Goal: Contribute content: Add original content to the website for others to see

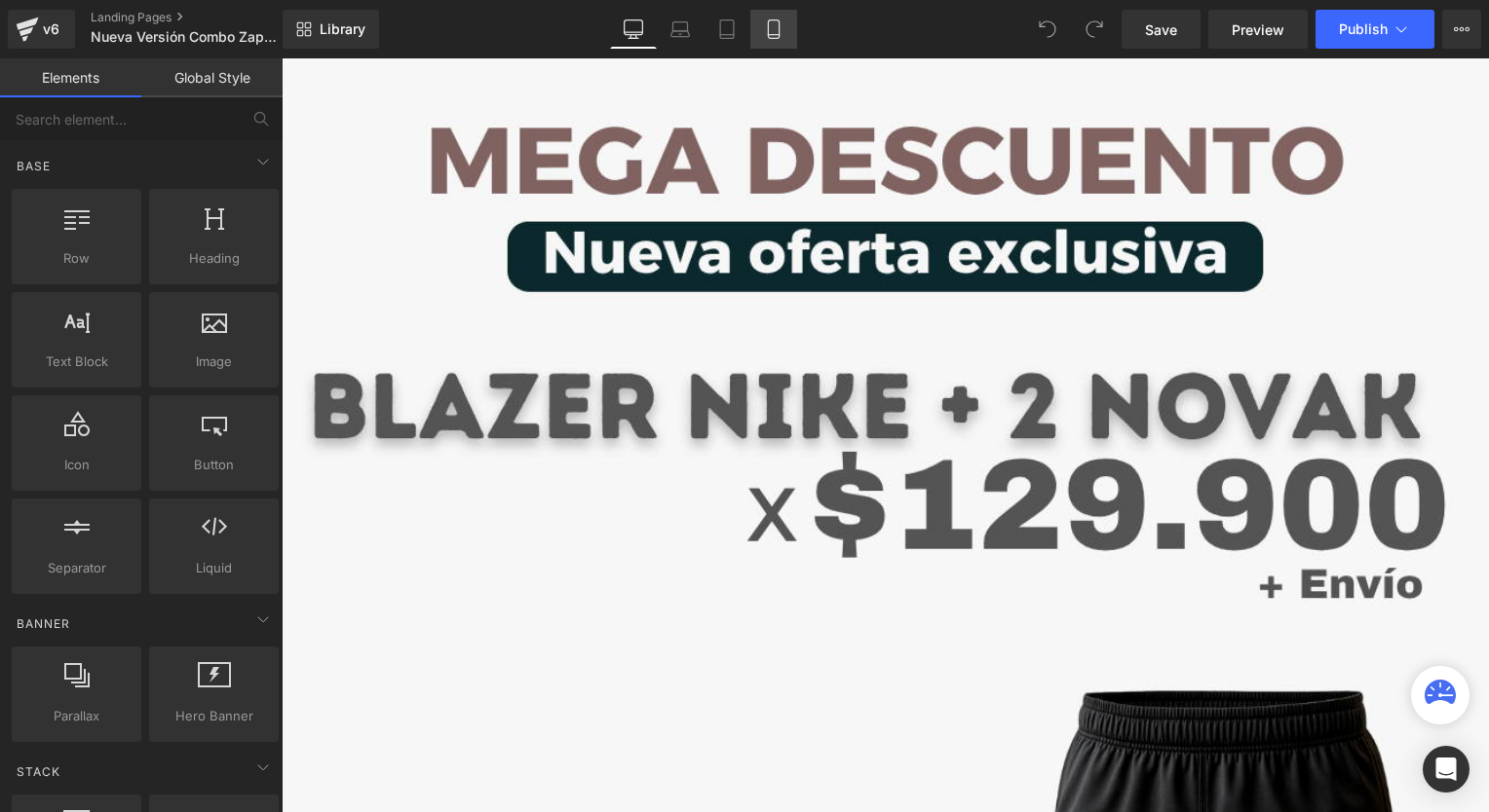
click at [757, 41] on link "Mobile" at bounding box center [773, 30] width 46 height 39
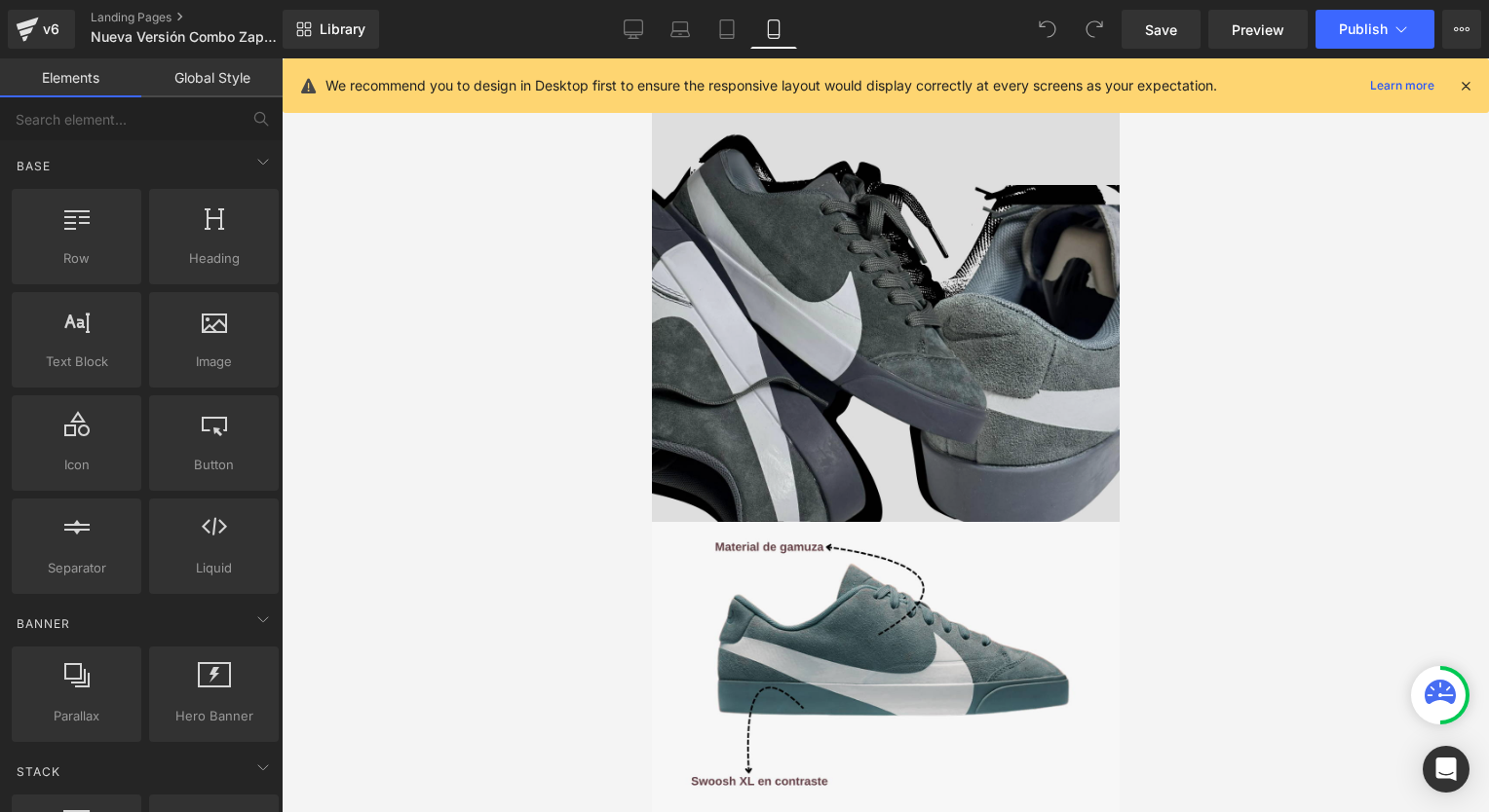
scroll to position [2184, 0]
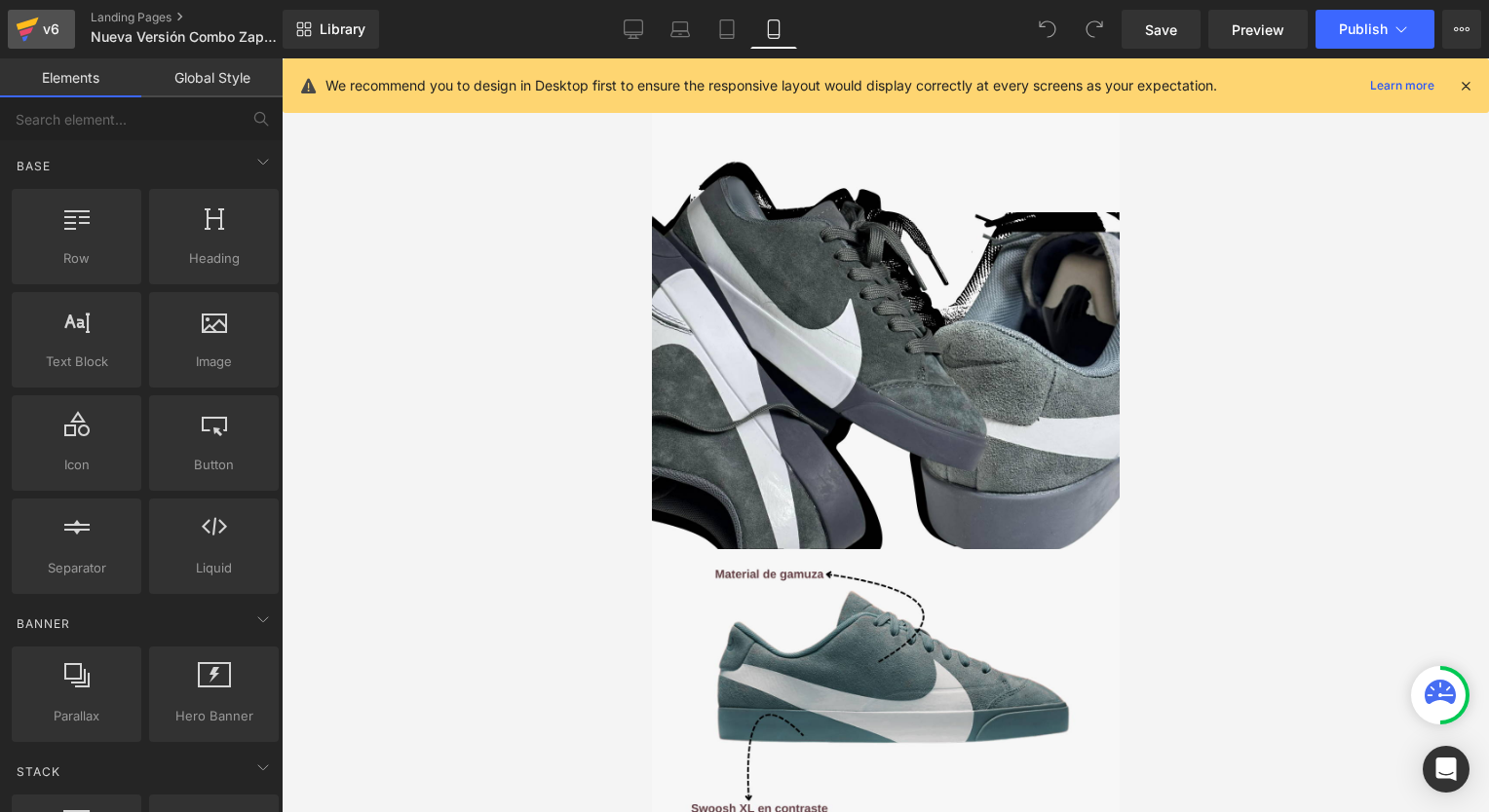
click at [19, 20] on icon at bounding box center [28, 29] width 24 height 48
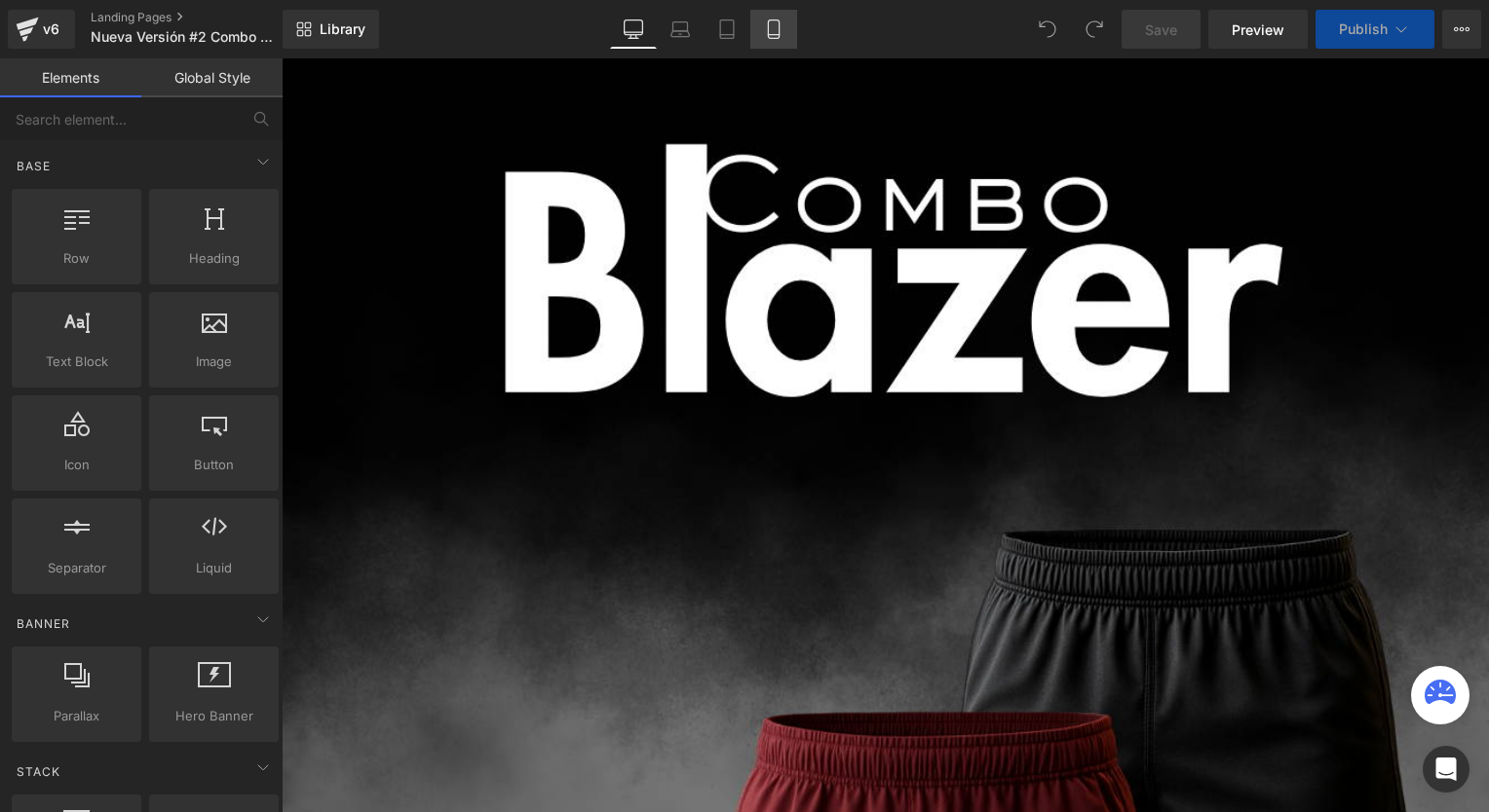
click at [781, 39] on link "Mobile" at bounding box center [773, 30] width 46 height 39
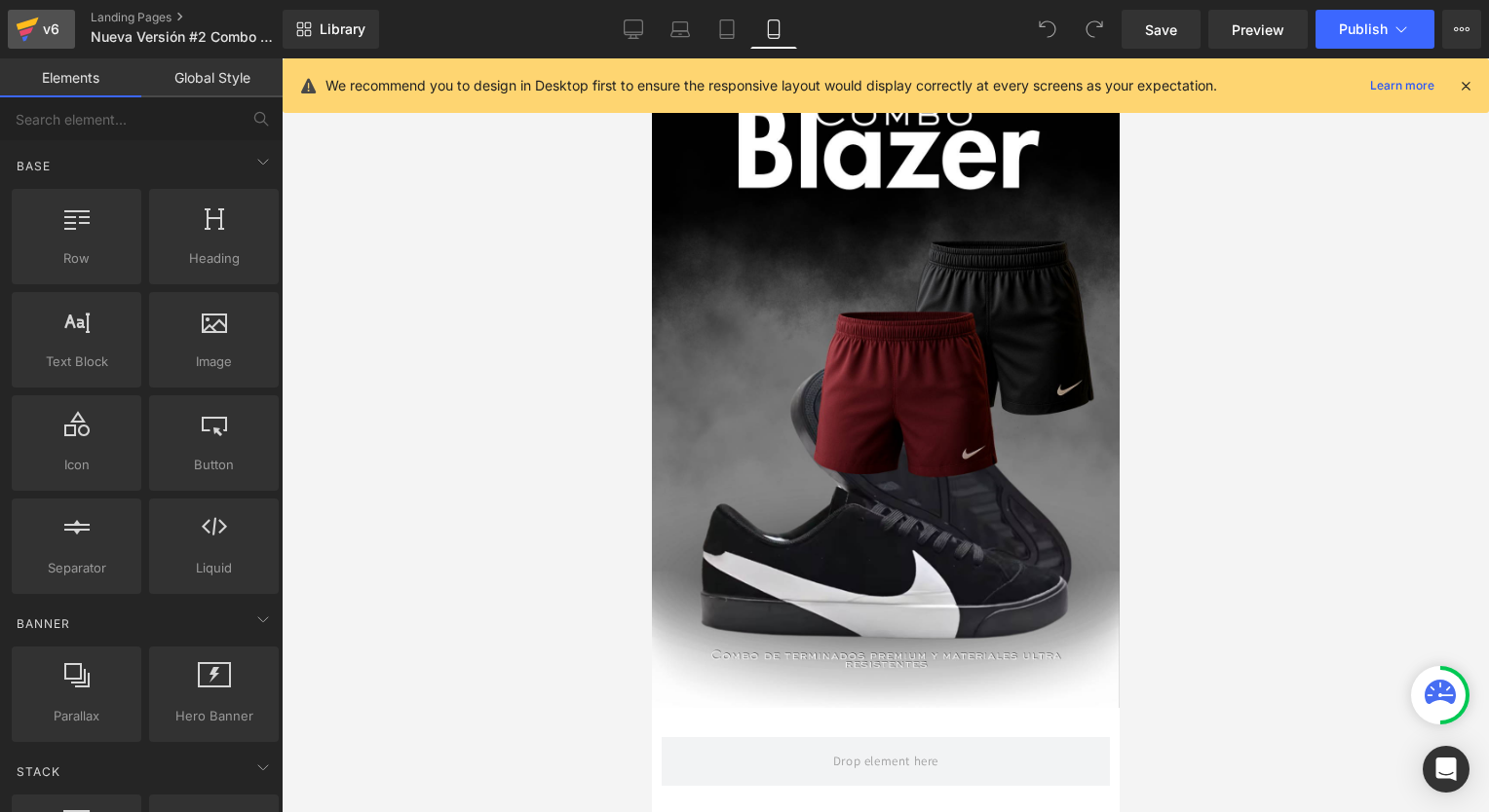
click at [46, 35] on div "v6" at bounding box center [51, 30] width 25 height 26
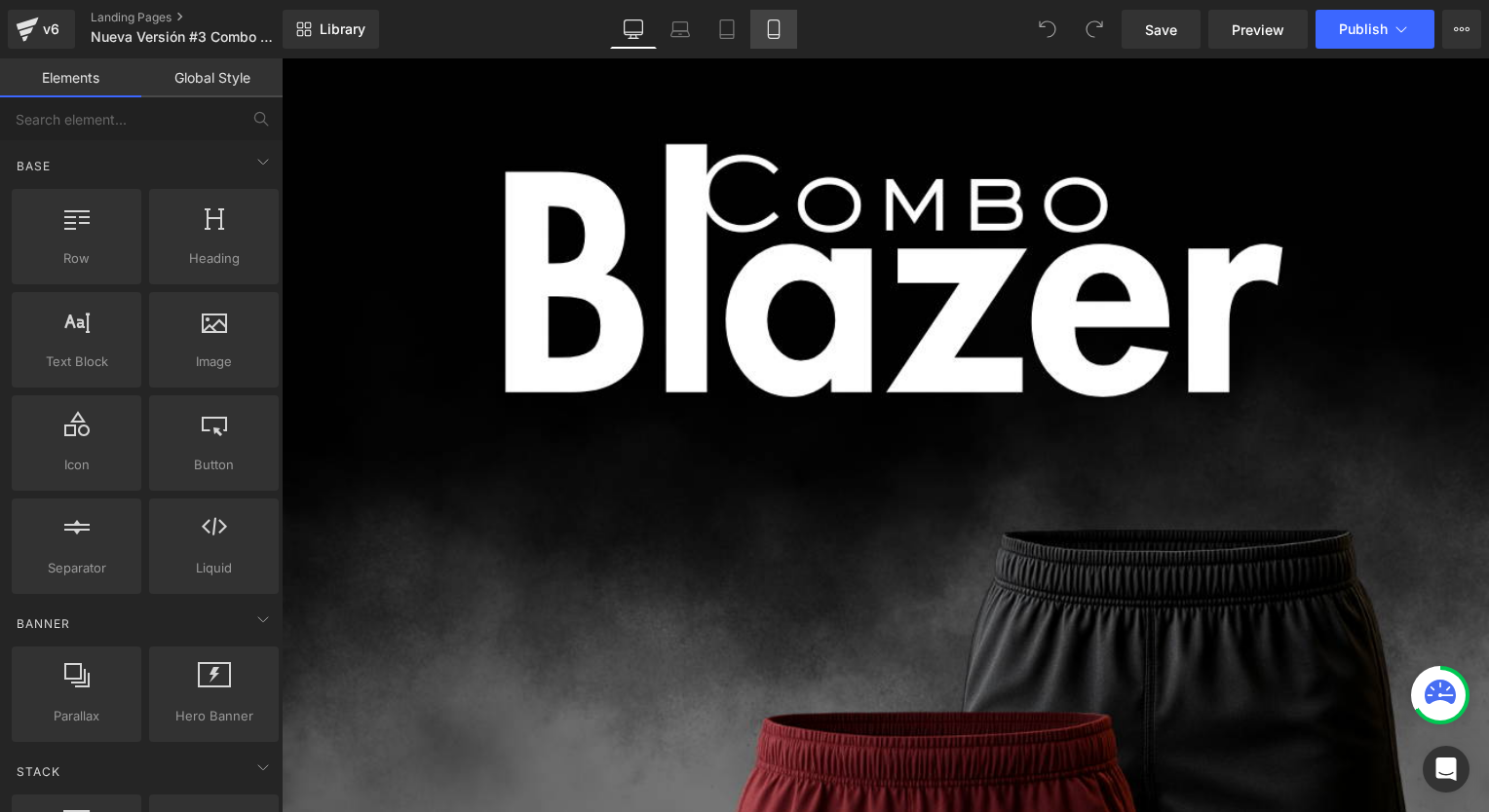
click at [768, 45] on link "Mobile" at bounding box center [773, 30] width 46 height 39
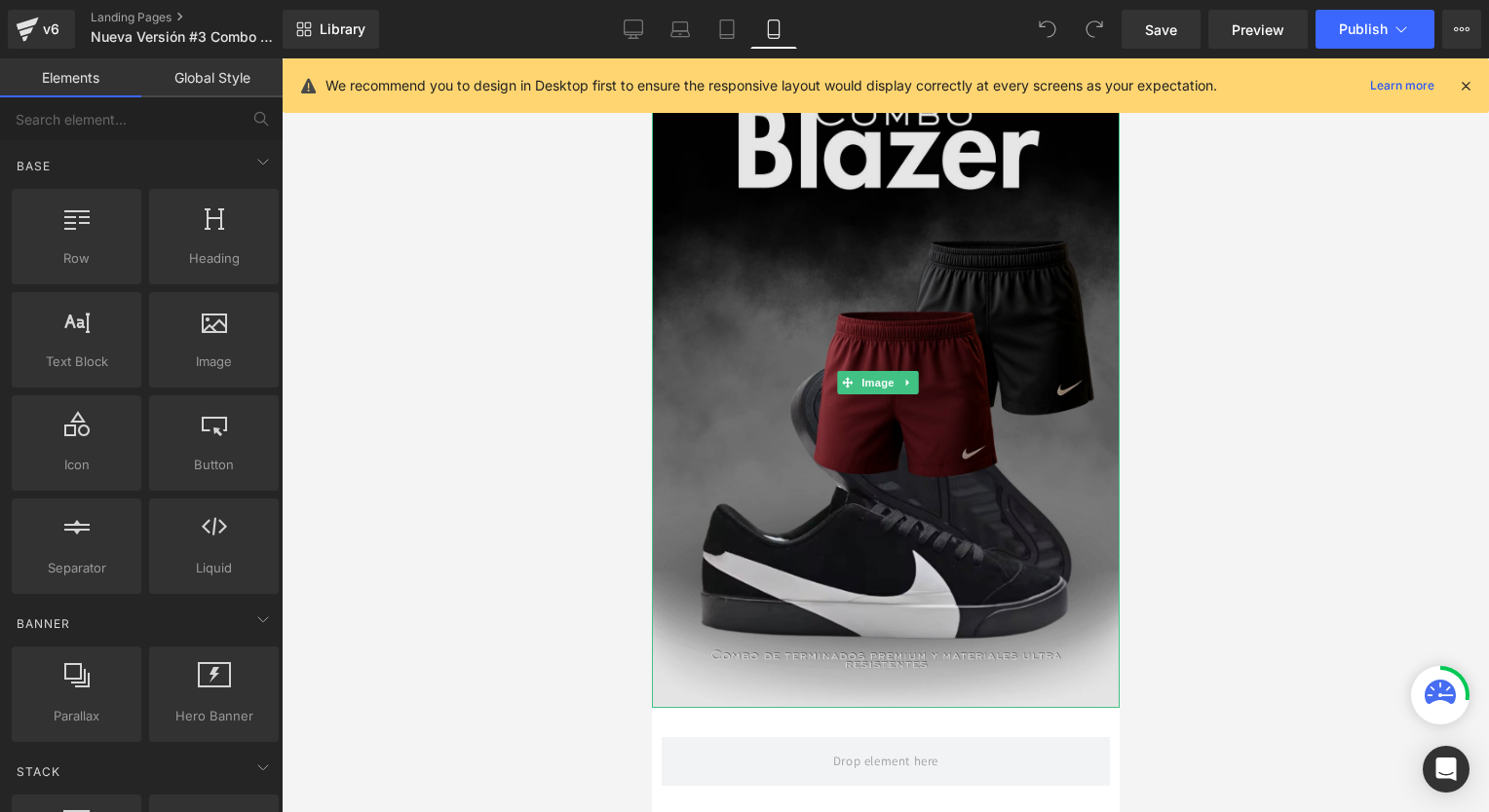
click at [786, 322] on img at bounding box center [884, 383] width 468 height 650
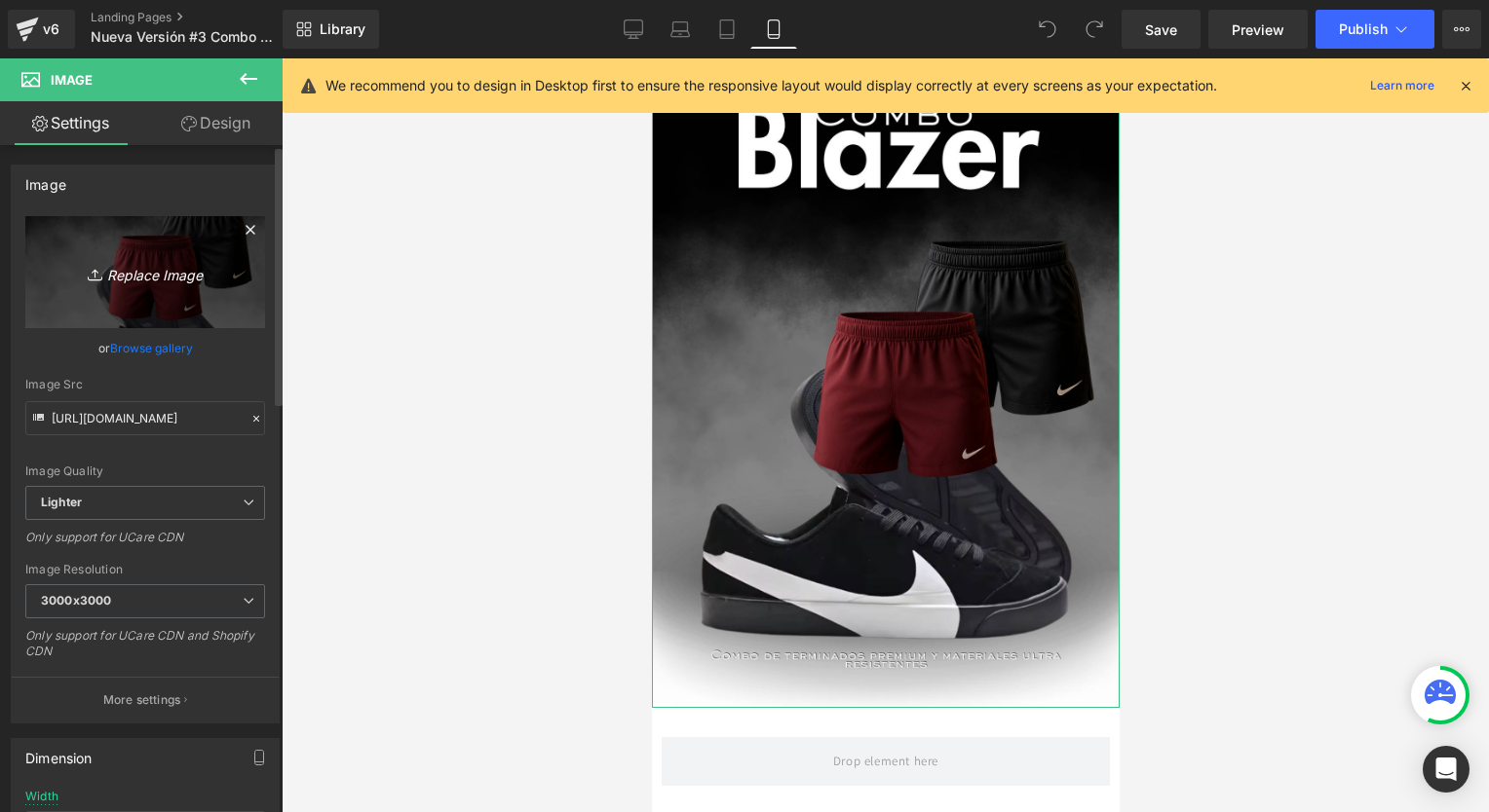
click at [145, 284] on link "Replace Image" at bounding box center [145, 273] width 239 height 112
type input "C:\fakepath\Landing Combo Blazer Malagge.png"
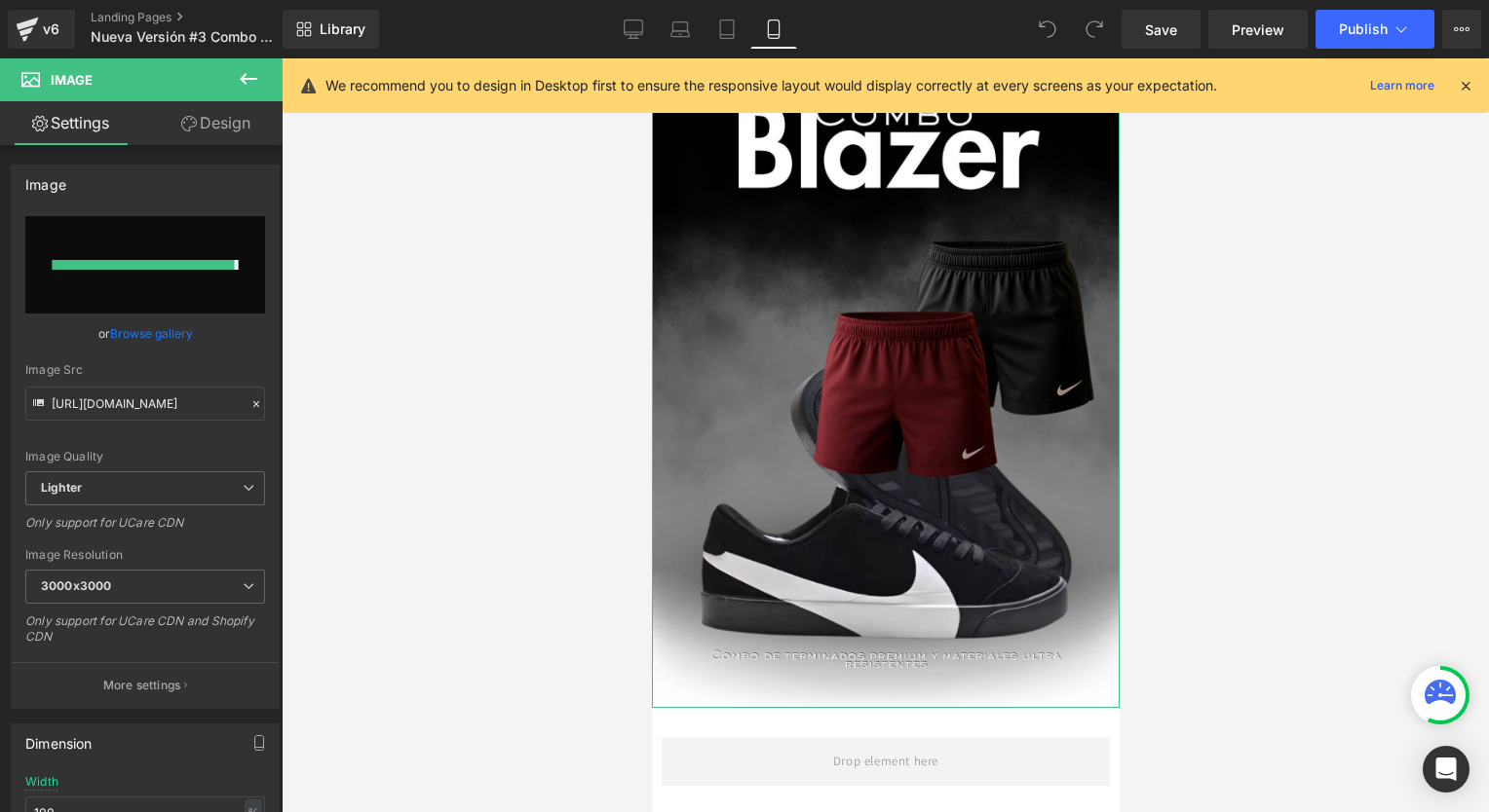
type input "[URL][DOMAIN_NAME]"
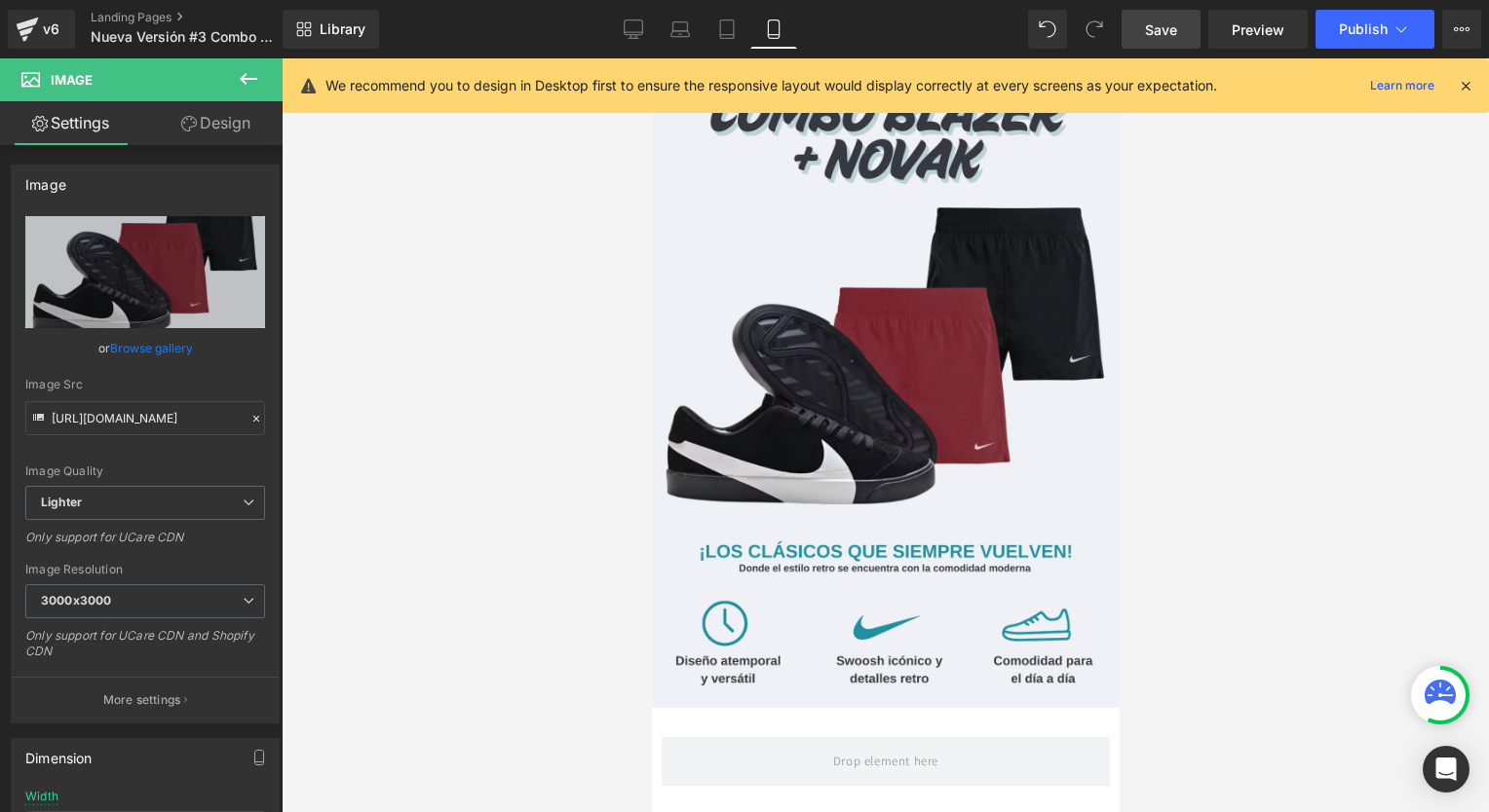
click at [1162, 39] on span "Save" at bounding box center [1161, 30] width 32 height 21
click at [1350, 35] on span "Publish" at bounding box center [1363, 30] width 48 height 16
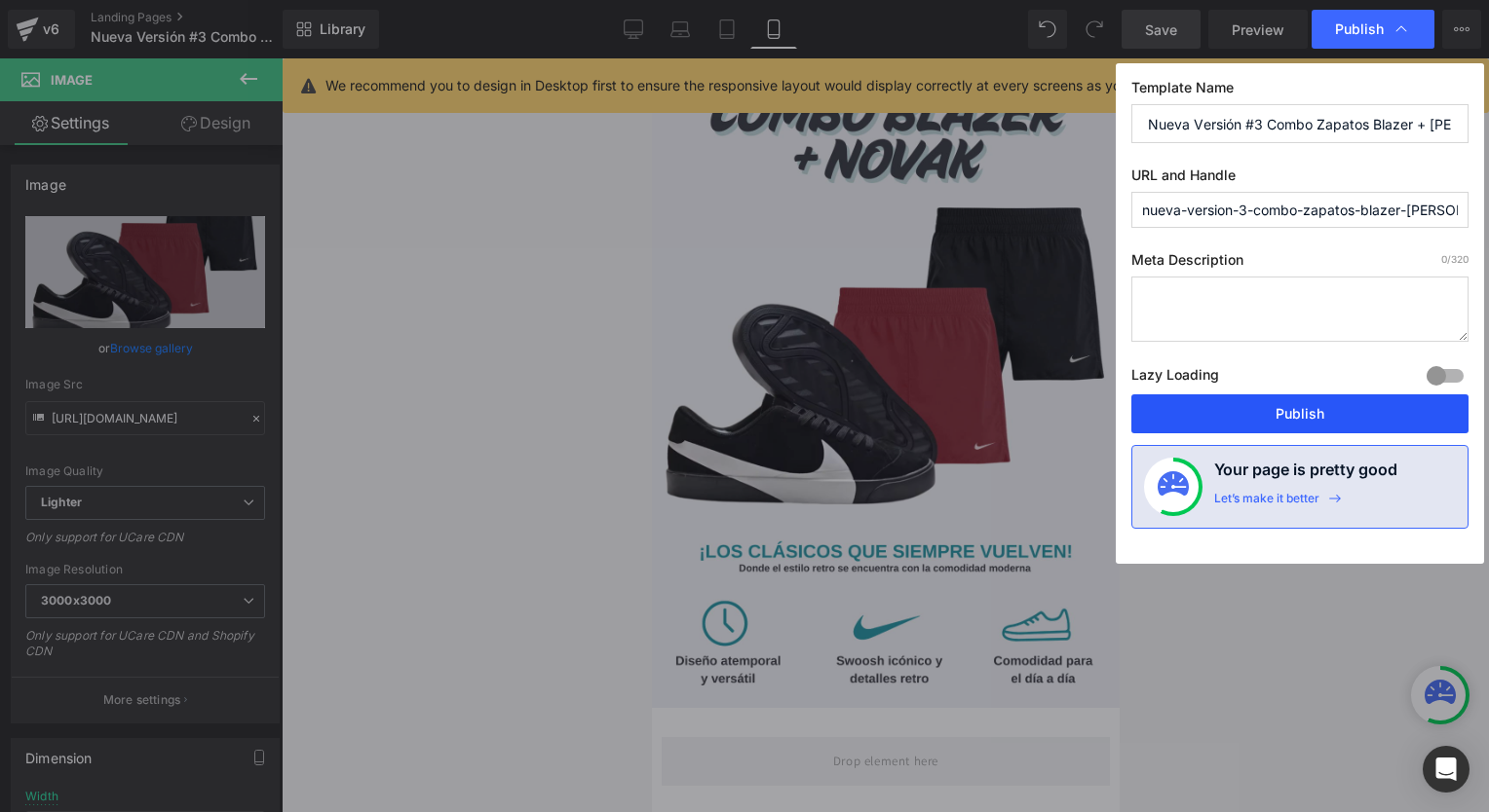
click at [1397, 416] on button "Publish" at bounding box center [1300, 414] width 337 height 39
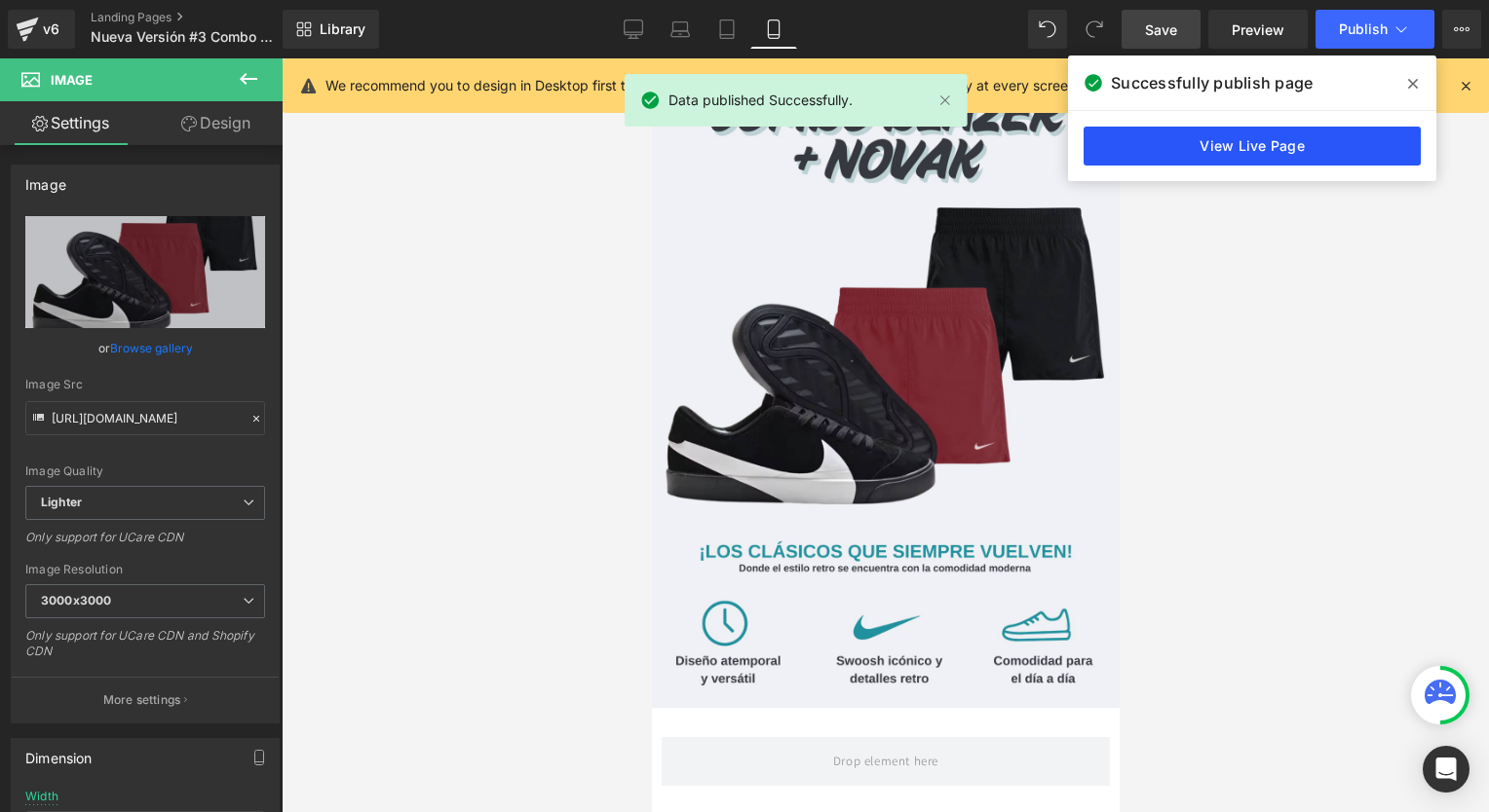
click at [1216, 138] on link "View Live Page" at bounding box center [1252, 147] width 337 height 39
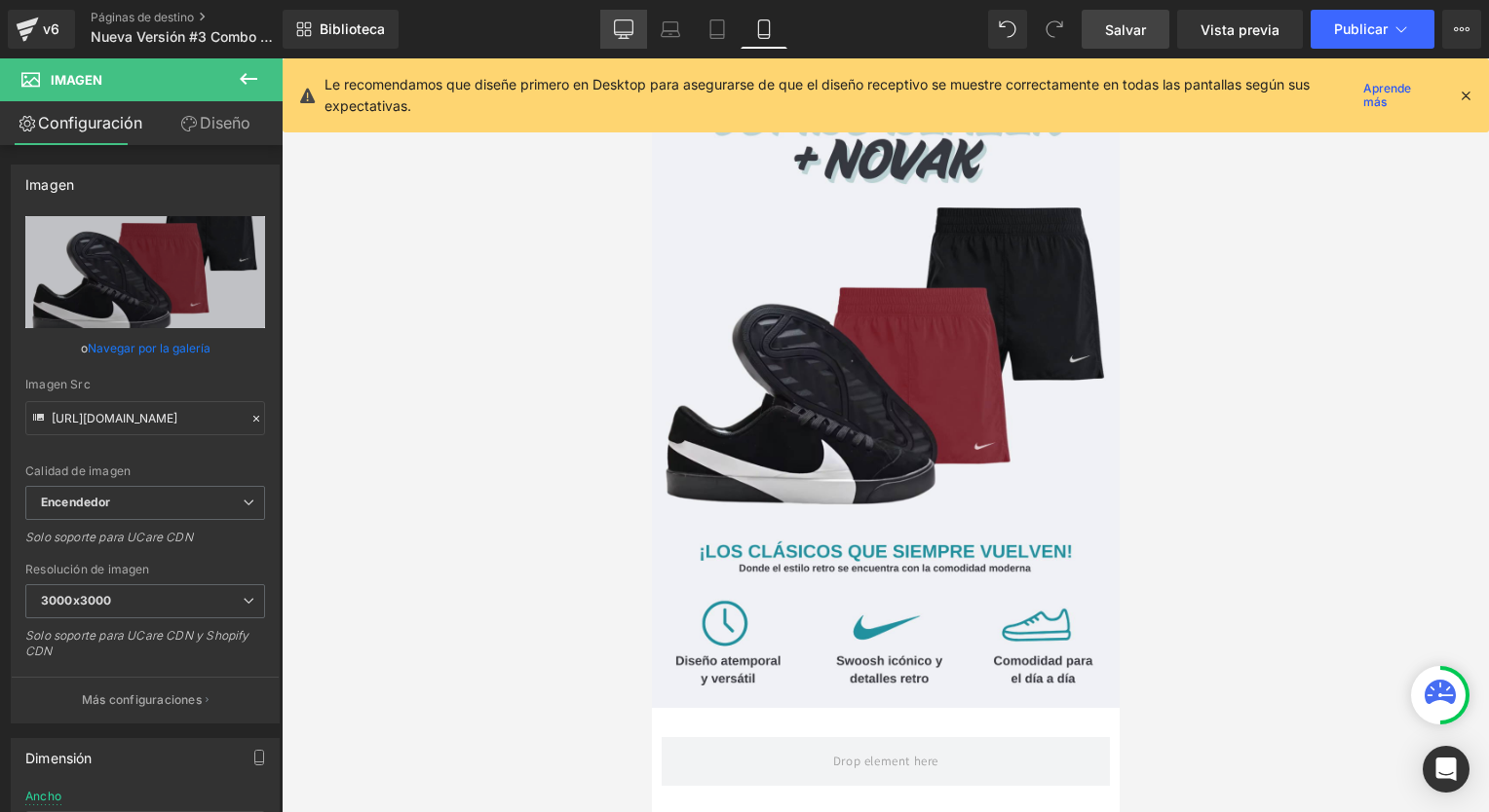
click at [631, 32] on icon at bounding box center [622, 32] width 19 height 0
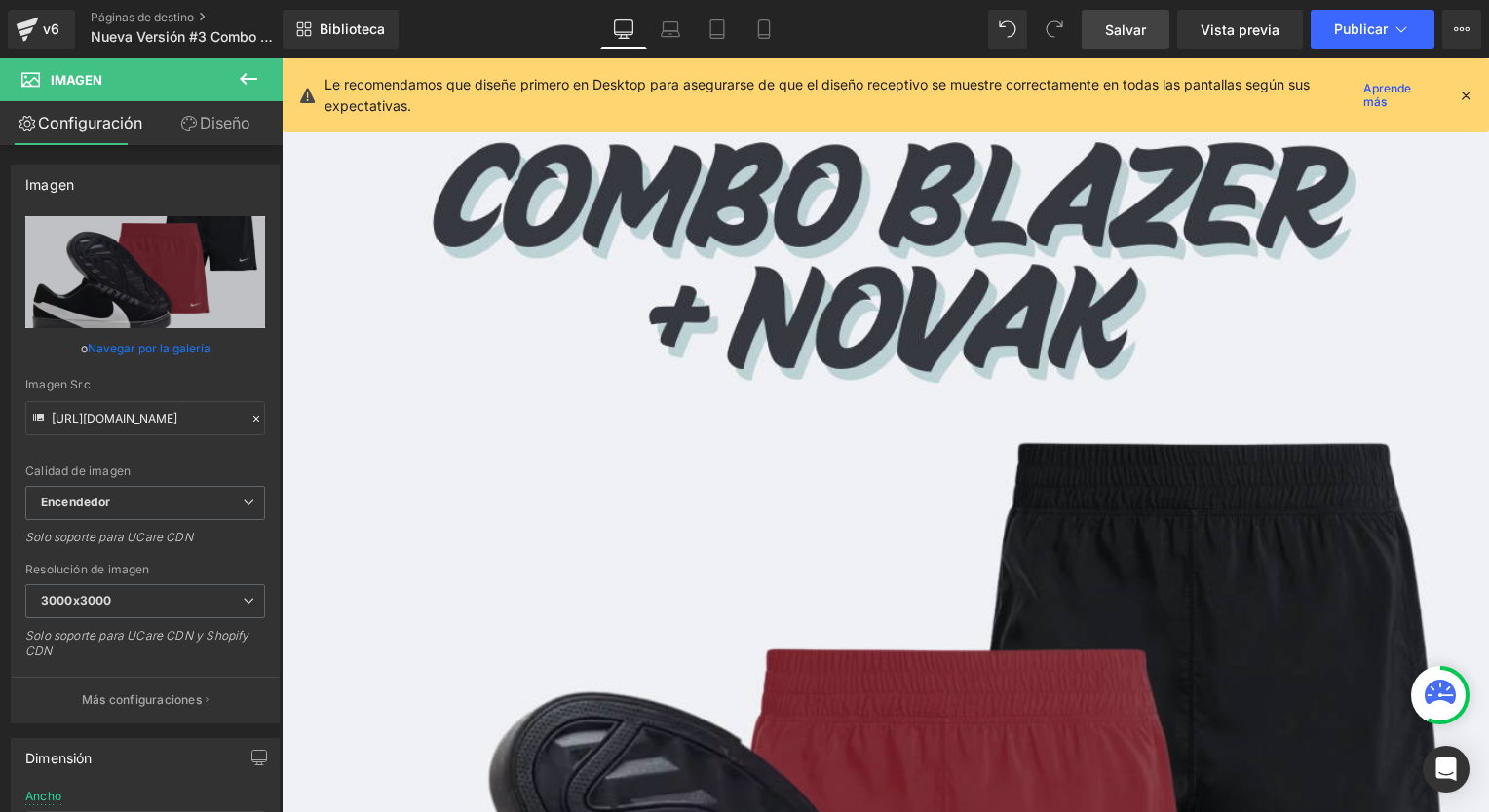
click at [1130, 34] on span "Salvar" at bounding box center [1126, 30] width 41 height 21
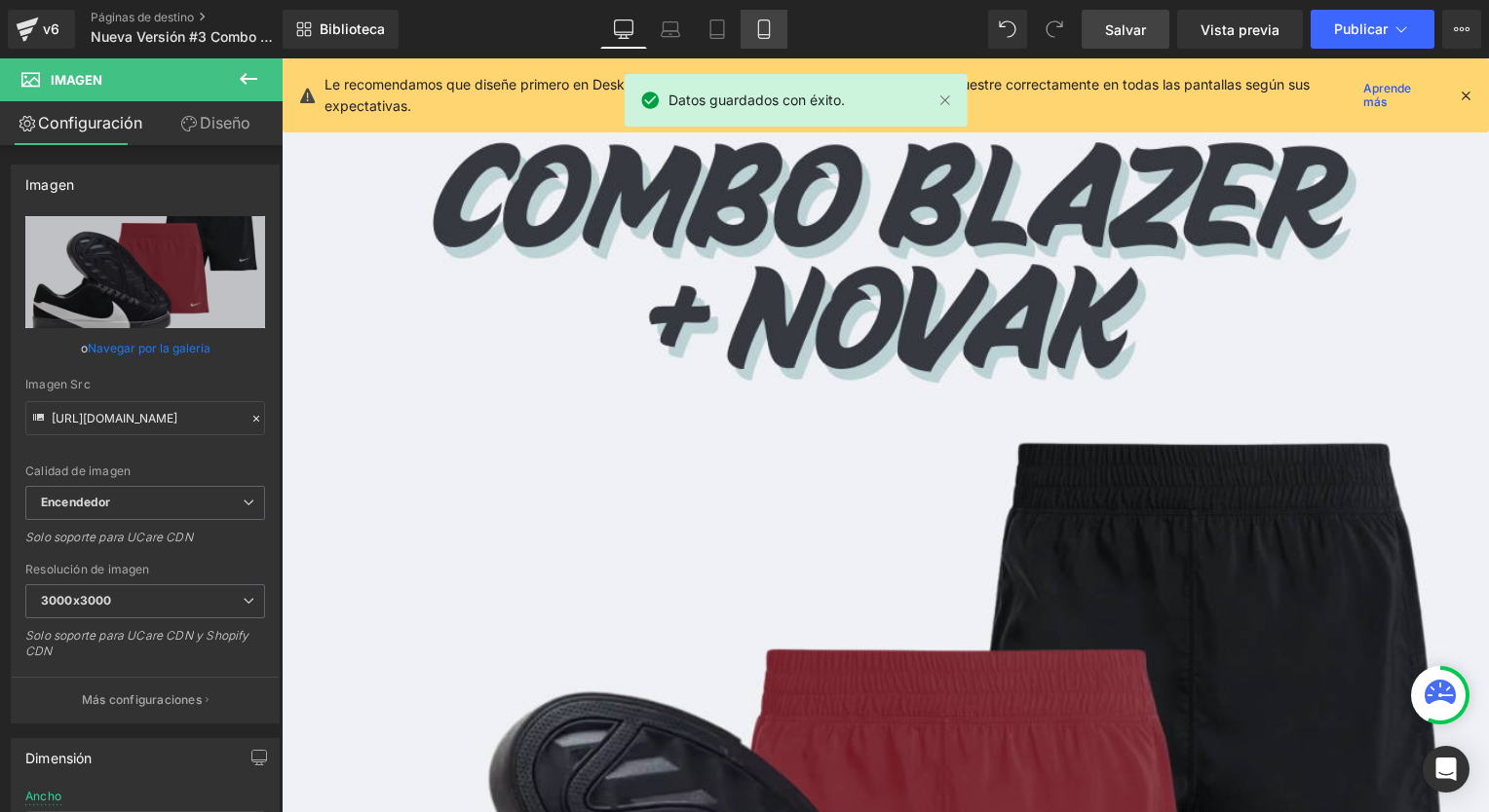
click at [768, 30] on icon at bounding box center [764, 30] width 20 height 20
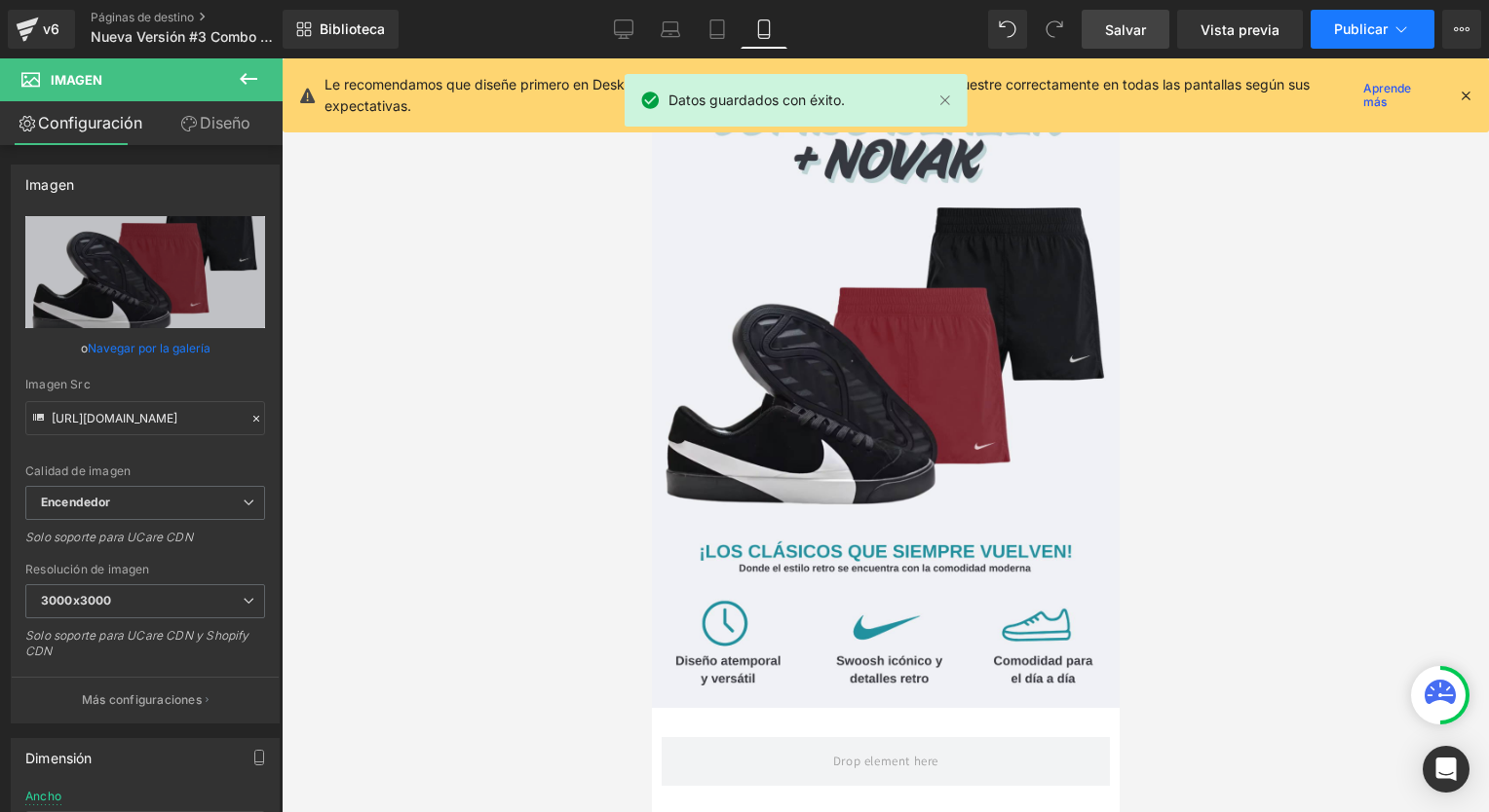
click at [1341, 29] on span "Publicar" at bounding box center [1361, 30] width 53 height 16
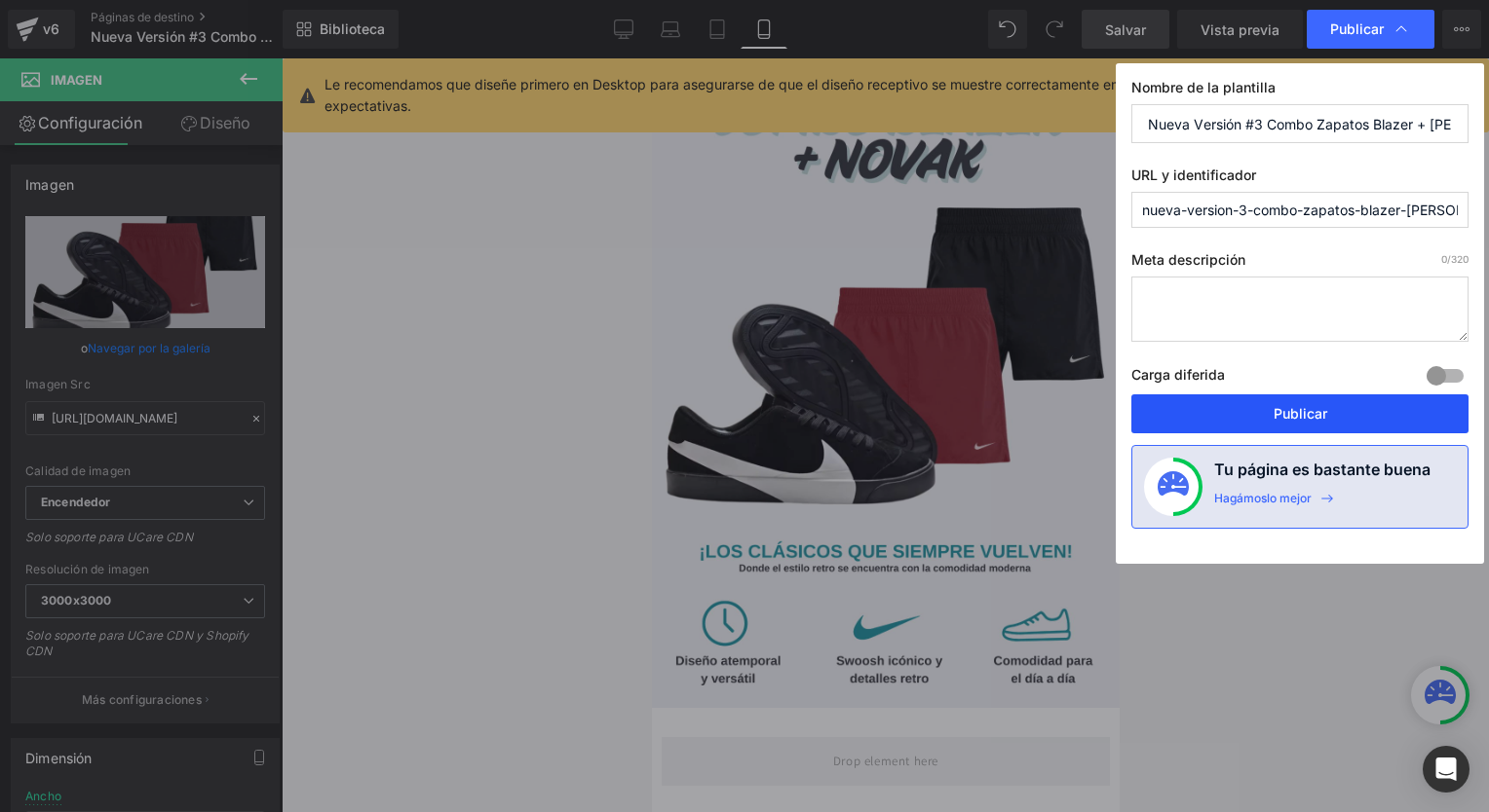
click at [1249, 406] on button "Publicar" at bounding box center [1300, 414] width 337 height 39
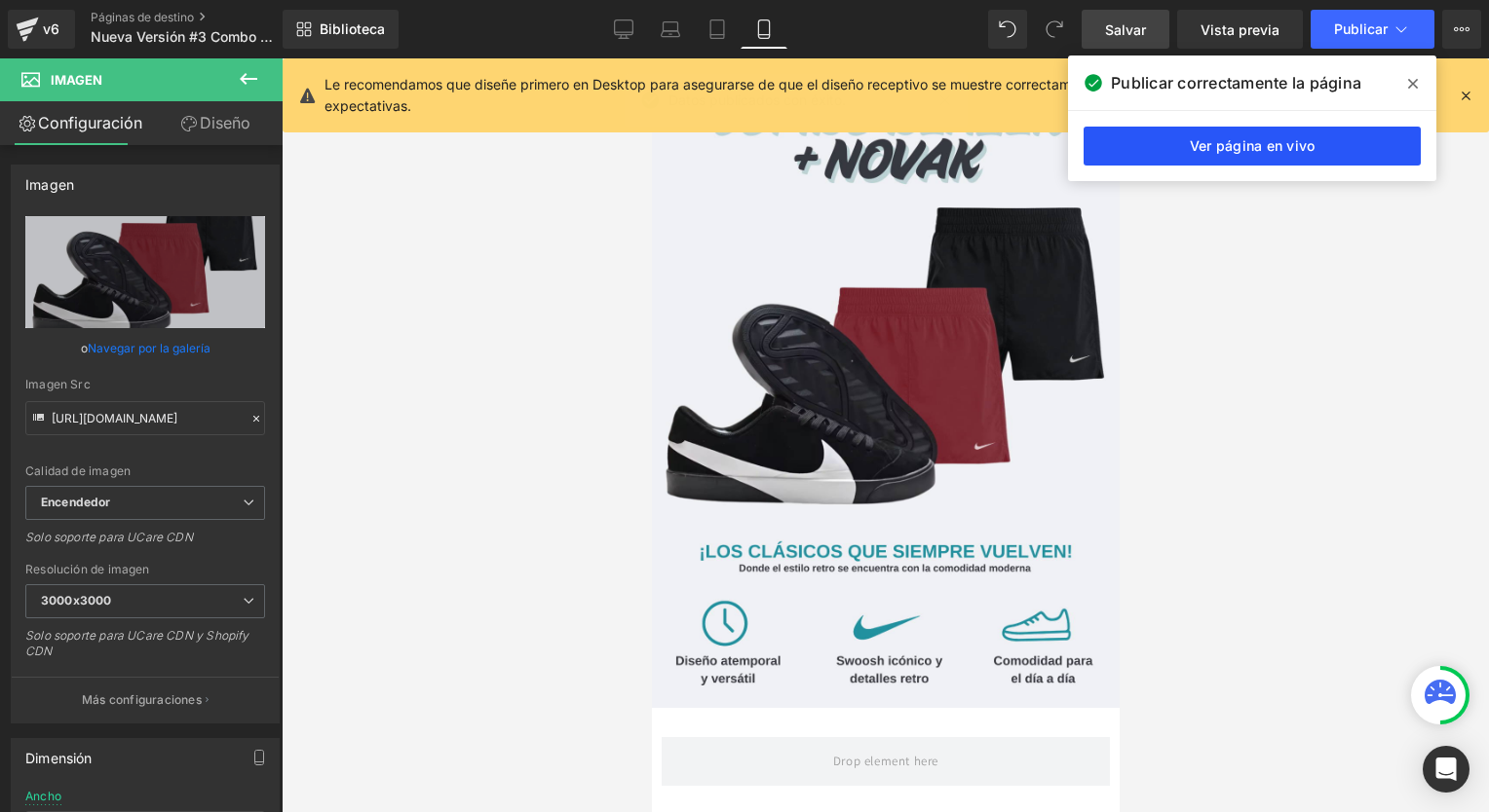
click at [1222, 139] on link "Ver página en vivo" at bounding box center [1252, 147] width 337 height 39
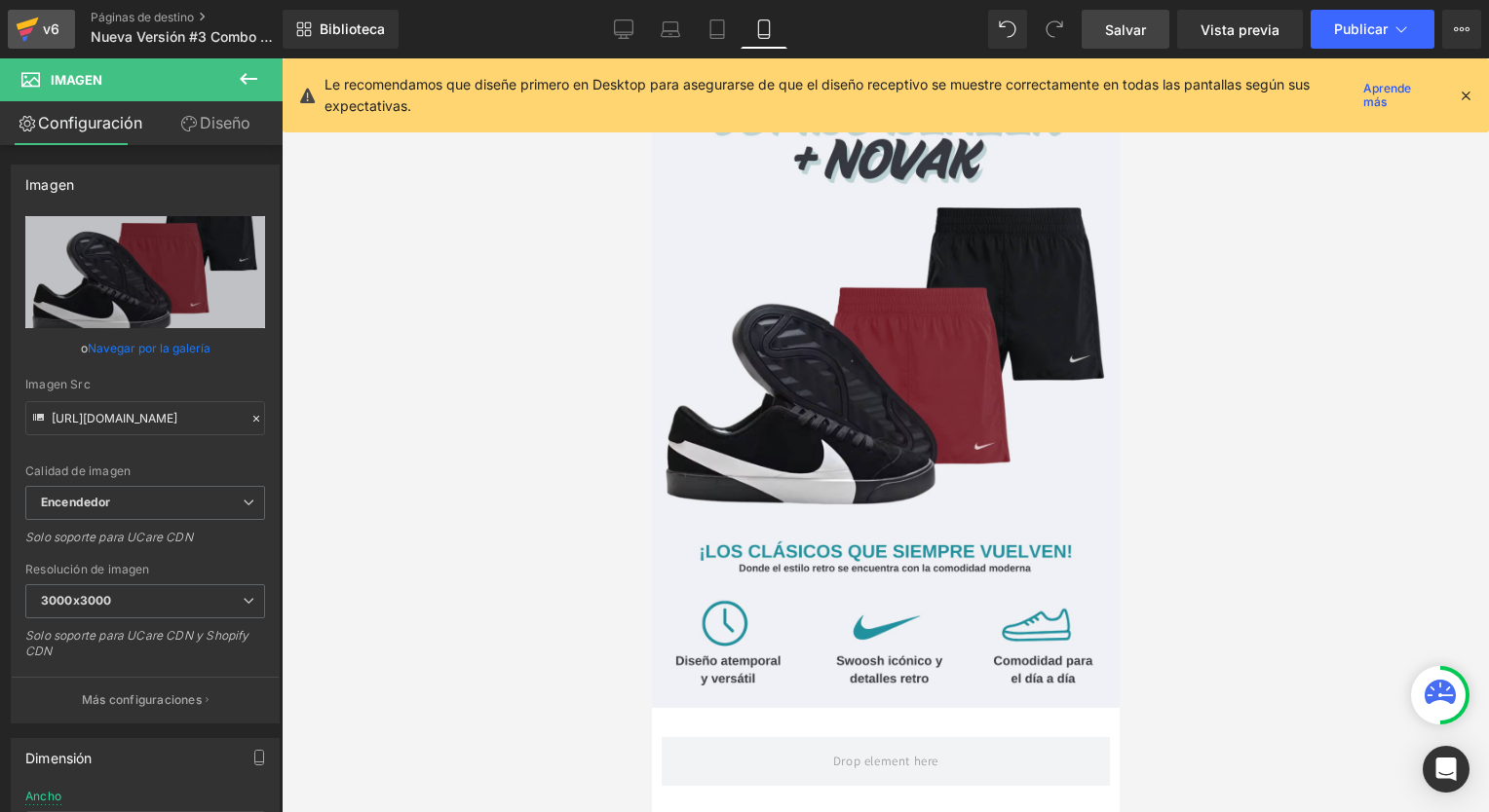
click at [32, 35] on icon at bounding box center [28, 29] width 24 height 48
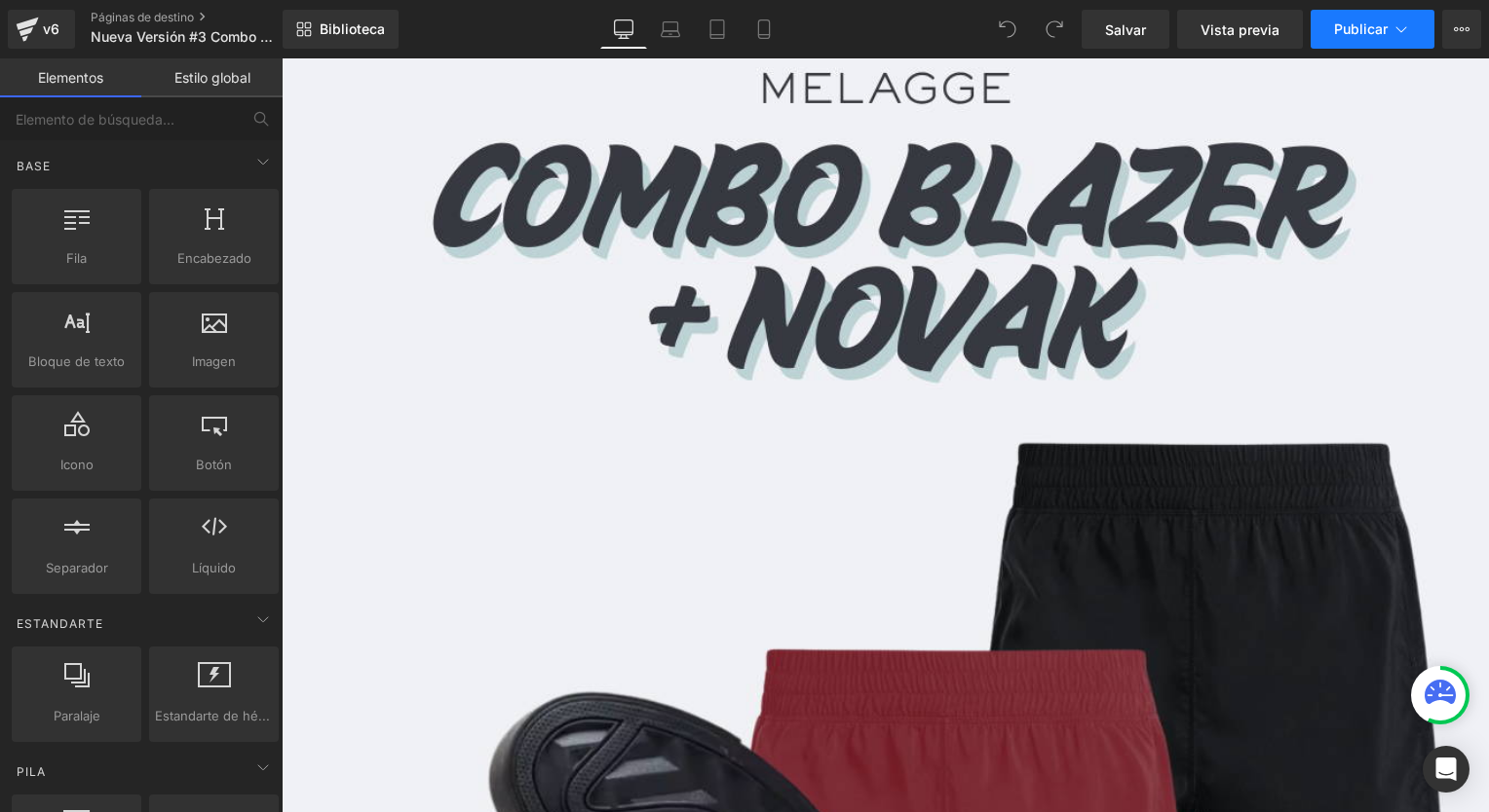
click at [1344, 39] on button "Publicar" at bounding box center [1373, 30] width 124 height 39
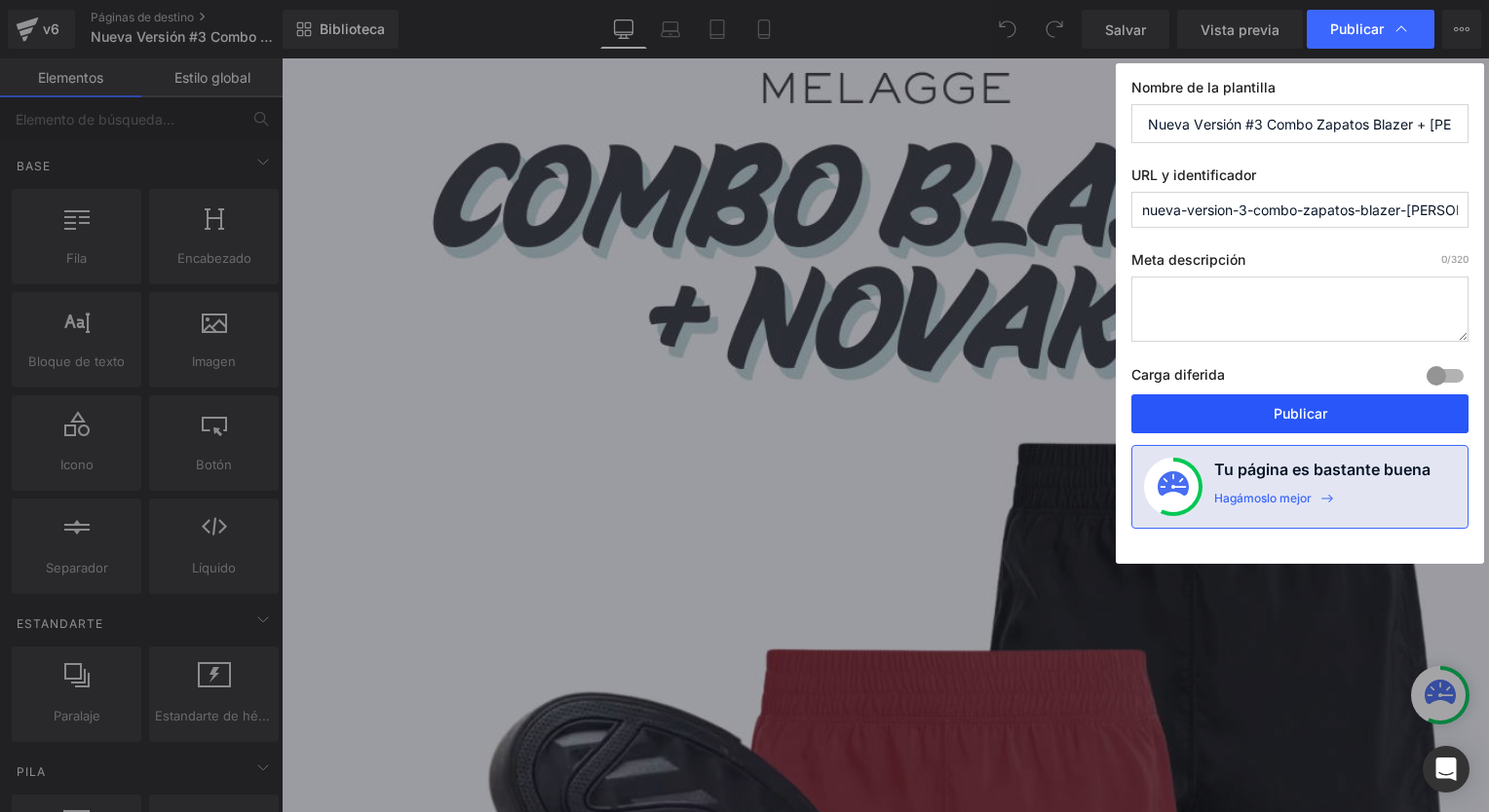
click at [1222, 403] on button "Publicar" at bounding box center [1300, 414] width 337 height 39
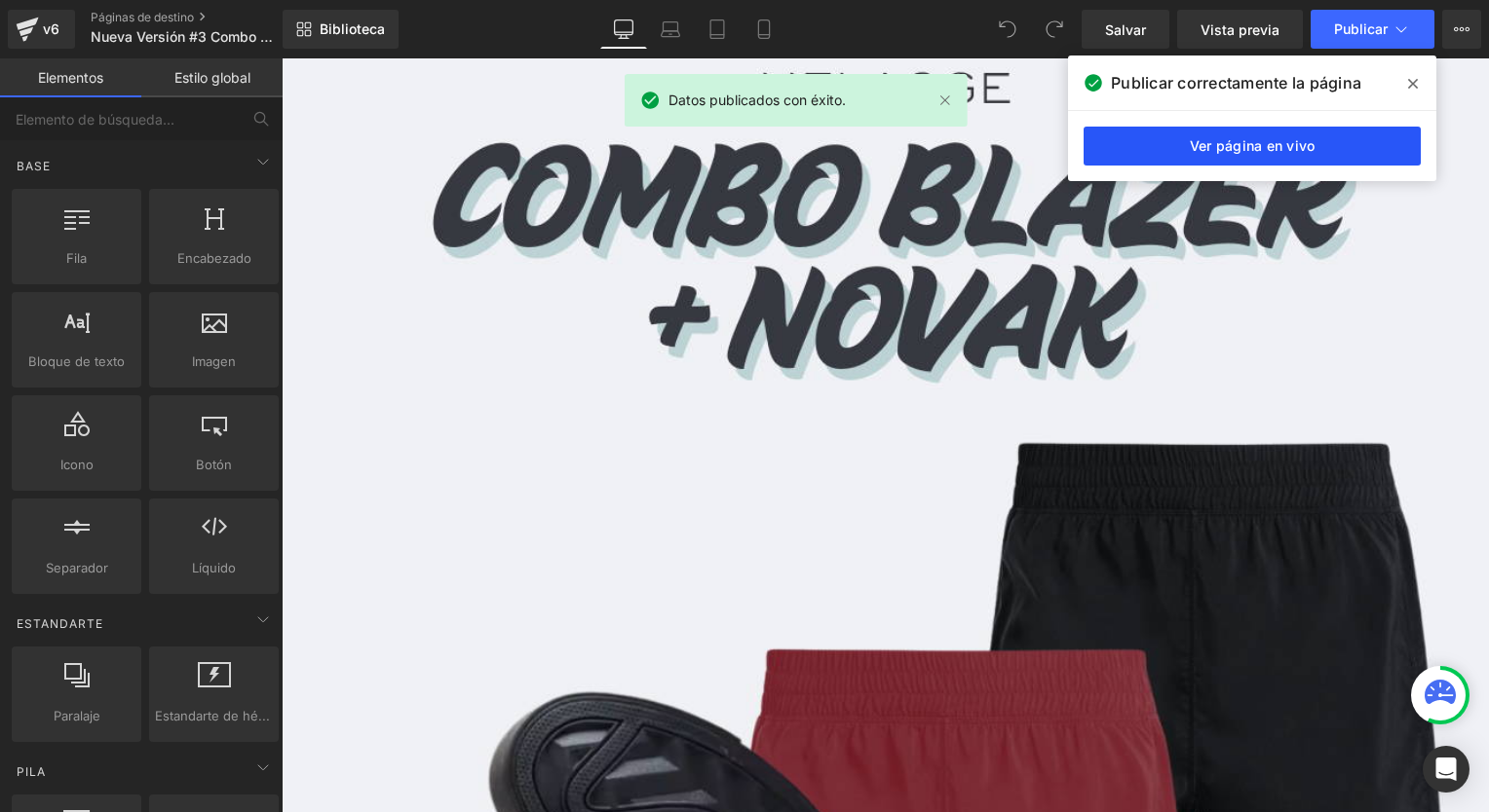
click at [1232, 146] on link "Ver página en vivo" at bounding box center [1252, 147] width 337 height 39
